Goal: Book appointment/travel/reservation

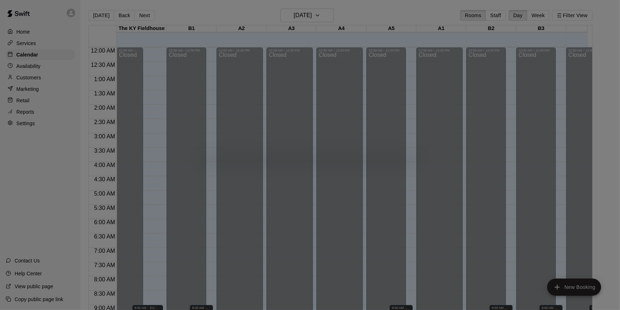
scroll to position [294, 0]
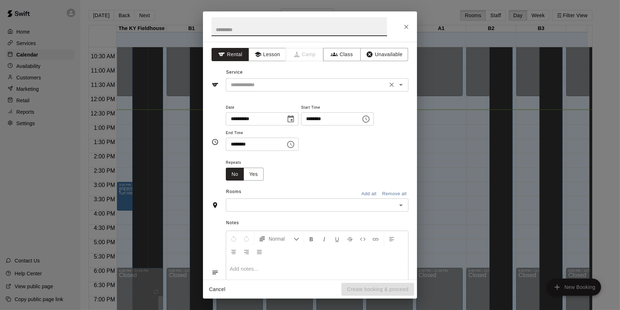
click at [283, 79] on div "​" at bounding box center [317, 84] width 183 height 13
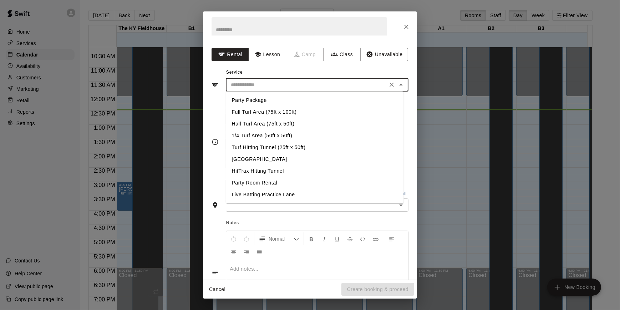
click at [257, 147] on li "Turf Hitting Tunnel (25ft x 50ft)" at bounding box center [315, 147] width 178 height 12
type input "**********"
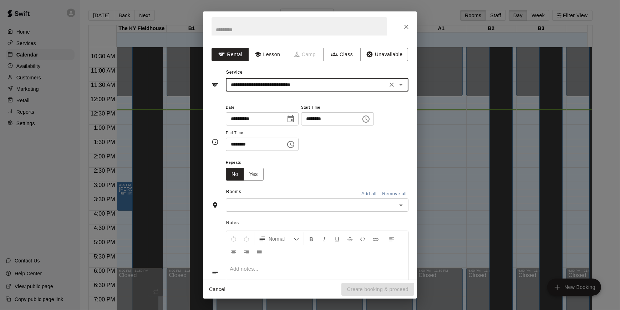
click at [368, 120] on icon "Choose time, selected time is 11:00 AM" at bounding box center [367, 118] width 2 height 3
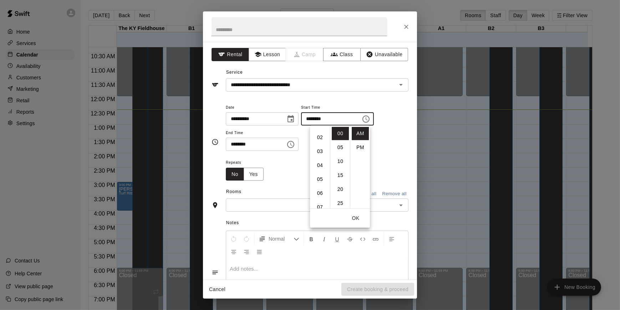
scroll to position [0, 0]
click at [319, 132] on li "12" at bounding box center [320, 133] width 17 height 13
click at [358, 142] on li "PM" at bounding box center [360, 147] width 17 height 13
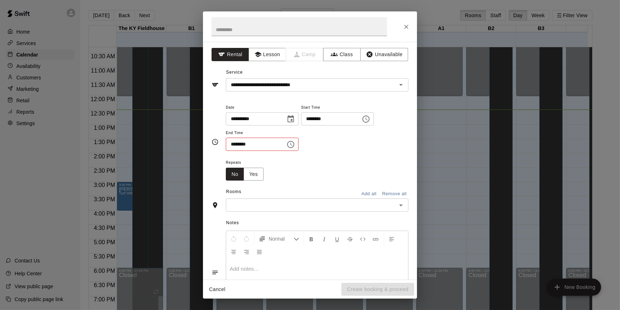
scroll to position [13, 0]
click at [371, 120] on icon "Choose time, selected time is 12:00 PM" at bounding box center [366, 119] width 9 height 9
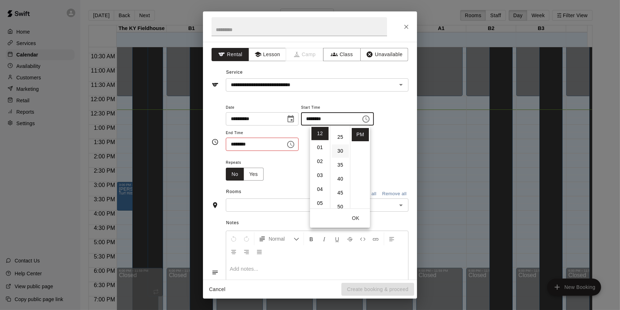
click at [339, 150] on li "30" at bounding box center [340, 150] width 17 height 13
type input "********"
click at [295, 144] on icon "Choose time, selected time is 11:30 AM" at bounding box center [291, 144] width 9 height 9
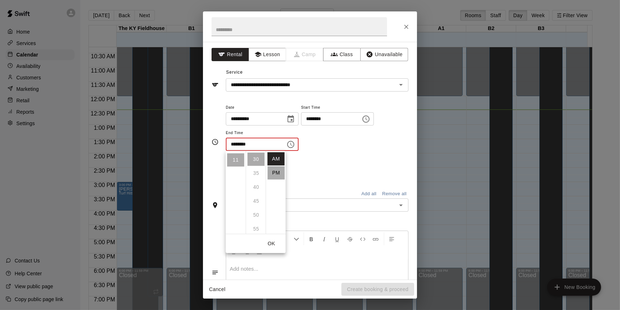
click at [276, 173] on li "PM" at bounding box center [276, 172] width 17 height 13
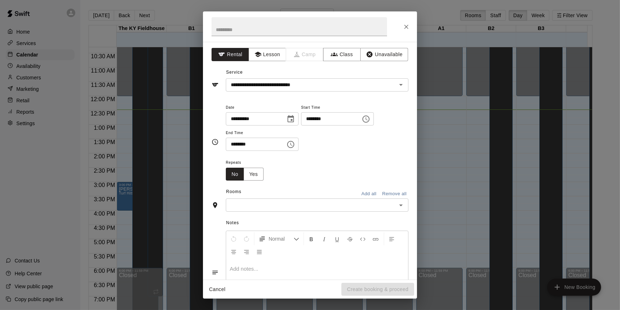
click at [295, 143] on icon "Choose time, selected time is 11:30 PM" at bounding box center [291, 144] width 9 height 9
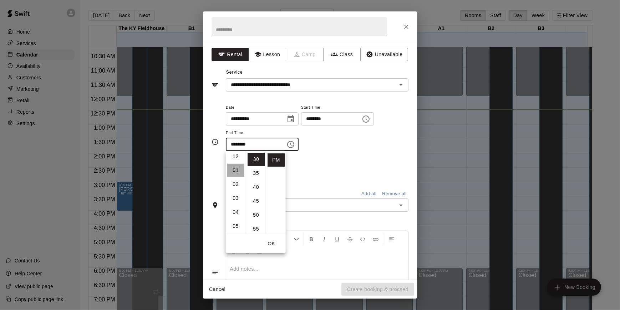
click at [233, 172] on li "01" at bounding box center [235, 170] width 17 height 13
click at [252, 161] on li "00" at bounding box center [256, 158] width 17 height 13
type input "********"
click at [316, 174] on div "Repeats No Yes" at bounding box center [317, 169] width 183 height 22
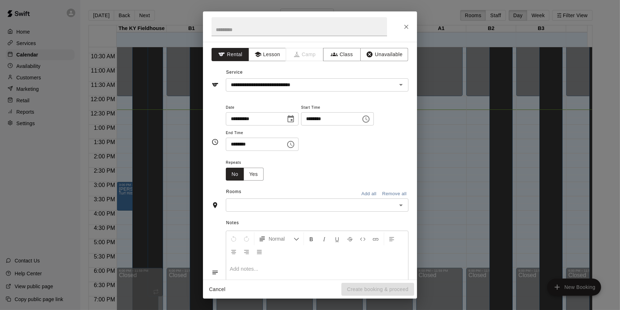
click at [402, 207] on div "​" at bounding box center [317, 204] width 183 height 13
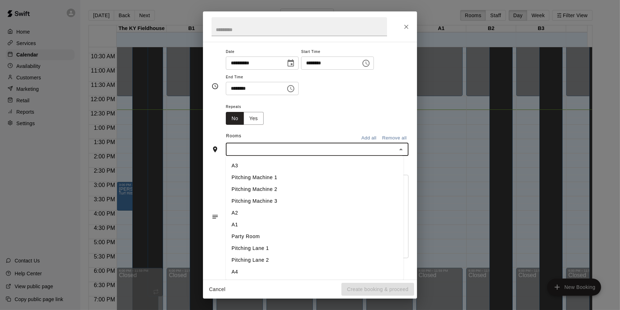
scroll to position [57, 0]
click at [288, 219] on li "A1" at bounding box center [315, 225] width 178 height 12
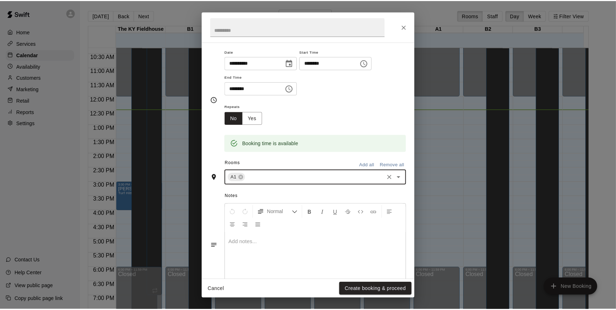
scroll to position [76, 0]
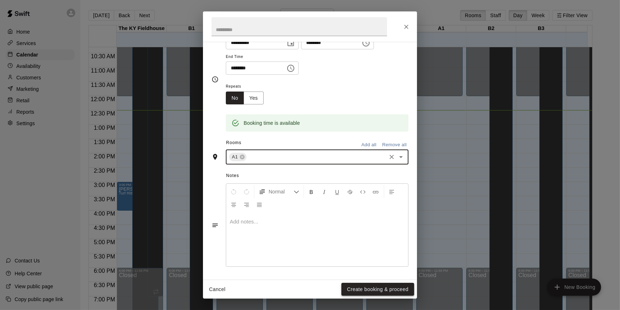
click at [378, 287] on button "Create booking & proceed" at bounding box center [378, 288] width 73 height 13
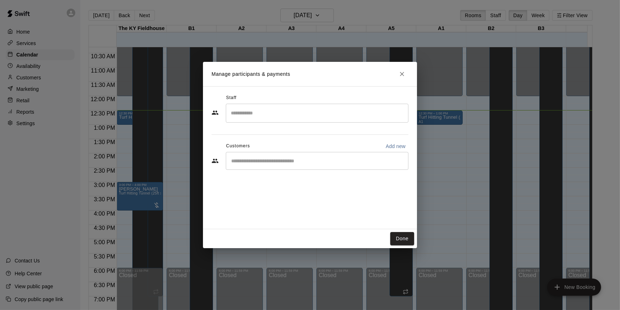
click at [278, 159] on input "Start typing to search customers..." at bounding box center [317, 160] width 176 height 7
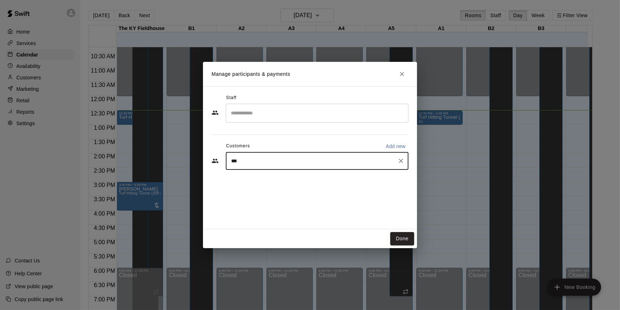
type input "****"
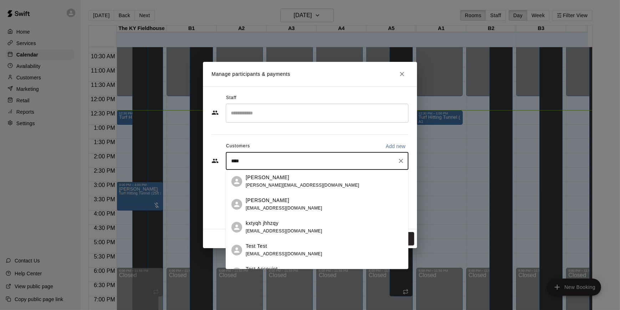
click at [292, 245] on div "Test Test [EMAIL_ADDRESS][DOMAIN_NAME]" at bounding box center [324, 249] width 157 height 15
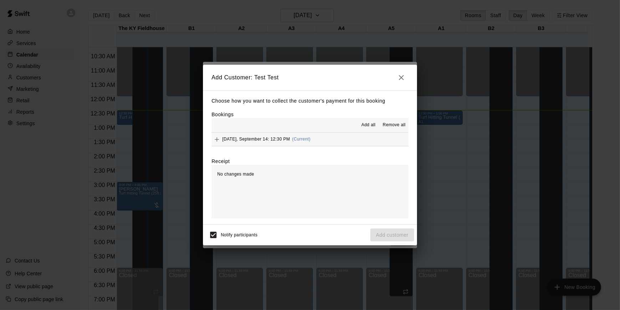
click at [356, 141] on button "[DATE], September 14: 12:30 PM (Current)" at bounding box center [310, 138] width 197 height 13
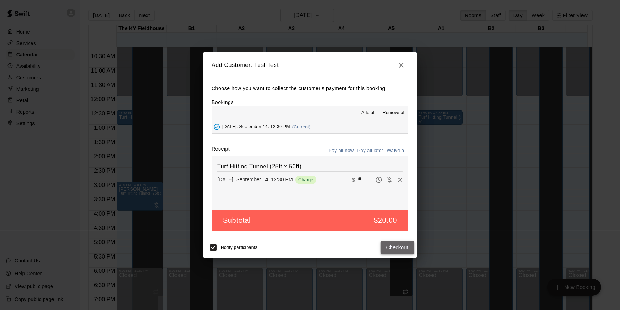
click at [399, 248] on button "Checkout" at bounding box center [398, 247] width 34 height 13
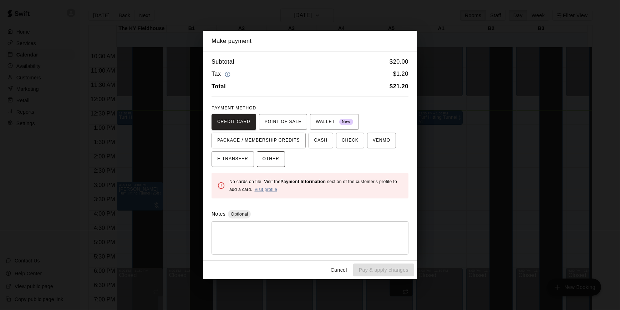
click at [273, 155] on span "OTHER" at bounding box center [271, 158] width 17 height 11
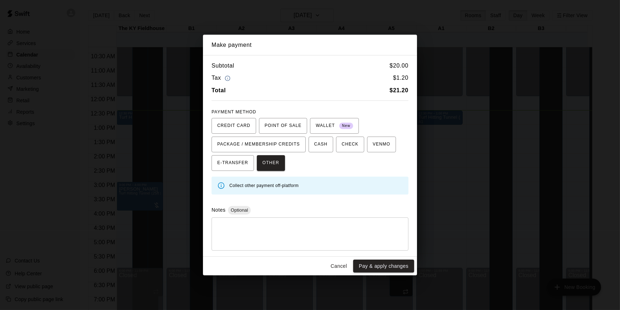
click at [297, 222] on div "* ​" at bounding box center [310, 233] width 197 height 33
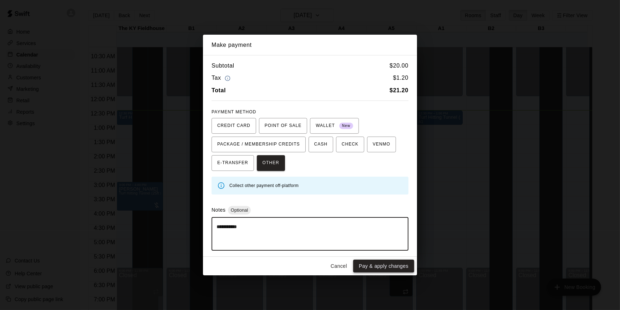
type textarea "**********"
click at [404, 262] on button "Pay & apply changes" at bounding box center [383, 265] width 61 height 13
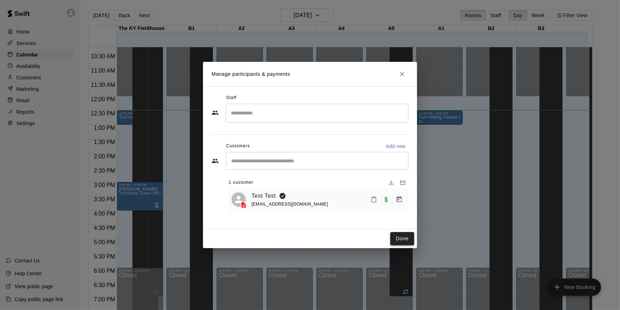
click at [409, 238] on button "Done" at bounding box center [403, 238] width 24 height 13
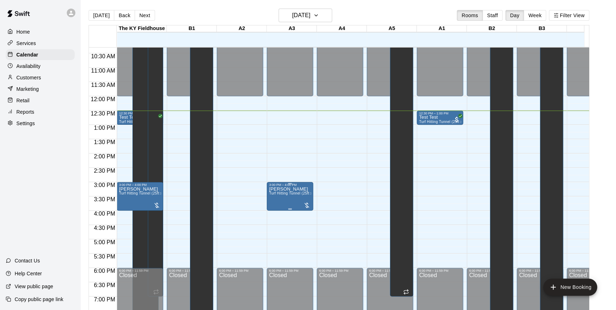
click at [297, 192] on span "Turf Hitting Tunnel (25ft x 50ft)" at bounding box center [295, 193] width 52 height 4
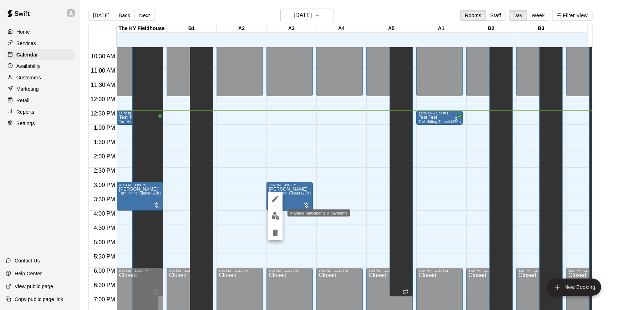
click at [272, 214] on img "edit" at bounding box center [276, 215] width 8 height 8
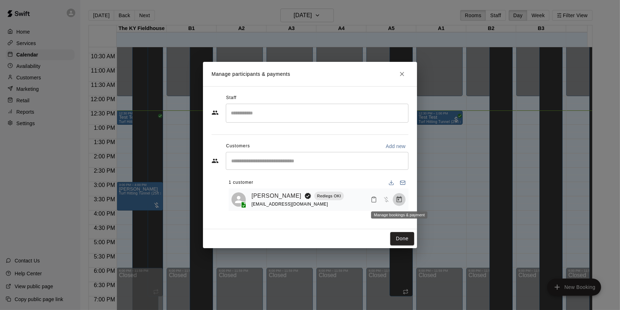
click at [401, 198] on icon "Manage bookings & payment" at bounding box center [399, 199] width 5 height 6
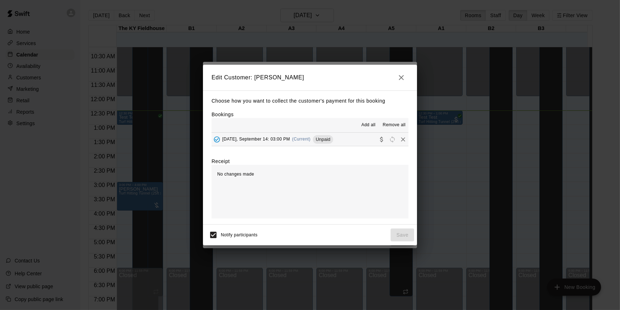
click at [342, 139] on button "[DATE], September 14: 03:00 PM (Current) Unpaid" at bounding box center [310, 138] width 197 height 13
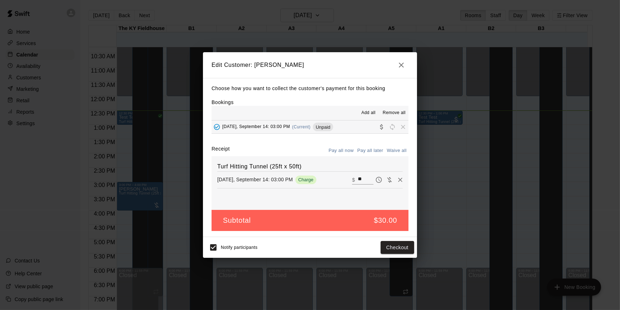
click at [402, 64] on icon "button" at bounding box center [401, 65] width 9 height 9
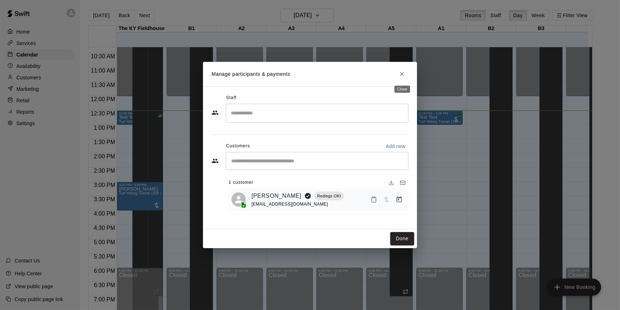
click at [399, 72] on icon "Close" at bounding box center [402, 73] width 7 height 7
